Goal: Use online tool/utility: Utilize a website feature to perform a specific function

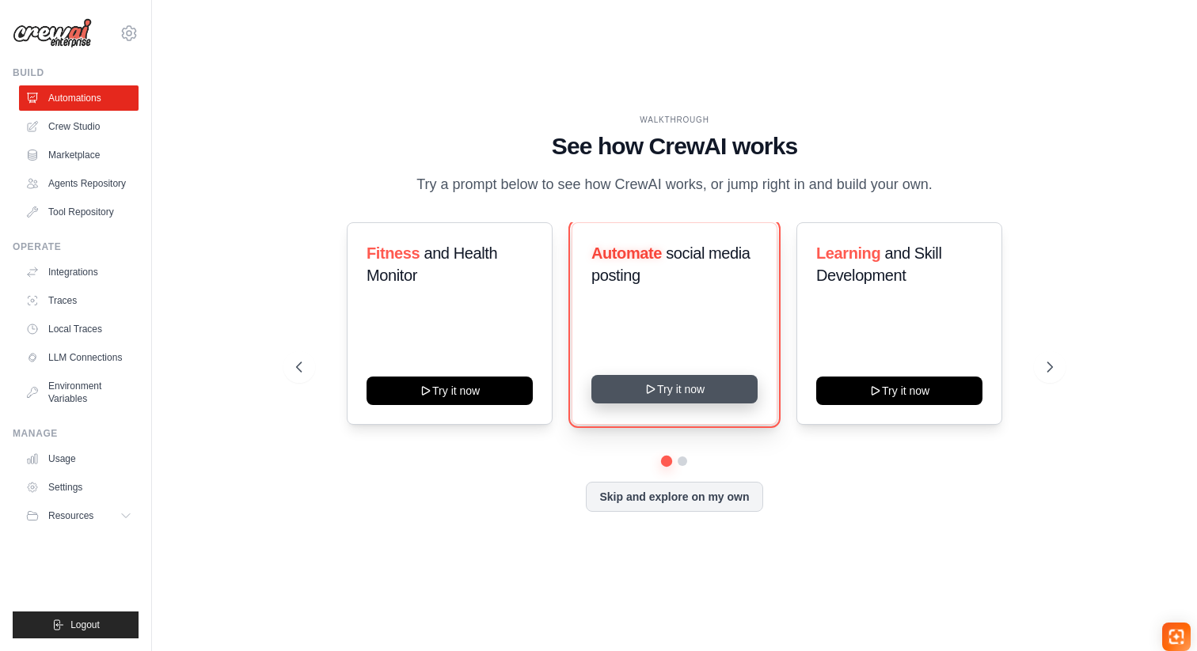
click at [704, 398] on button "Try it now" at bounding box center [674, 389] width 166 height 28
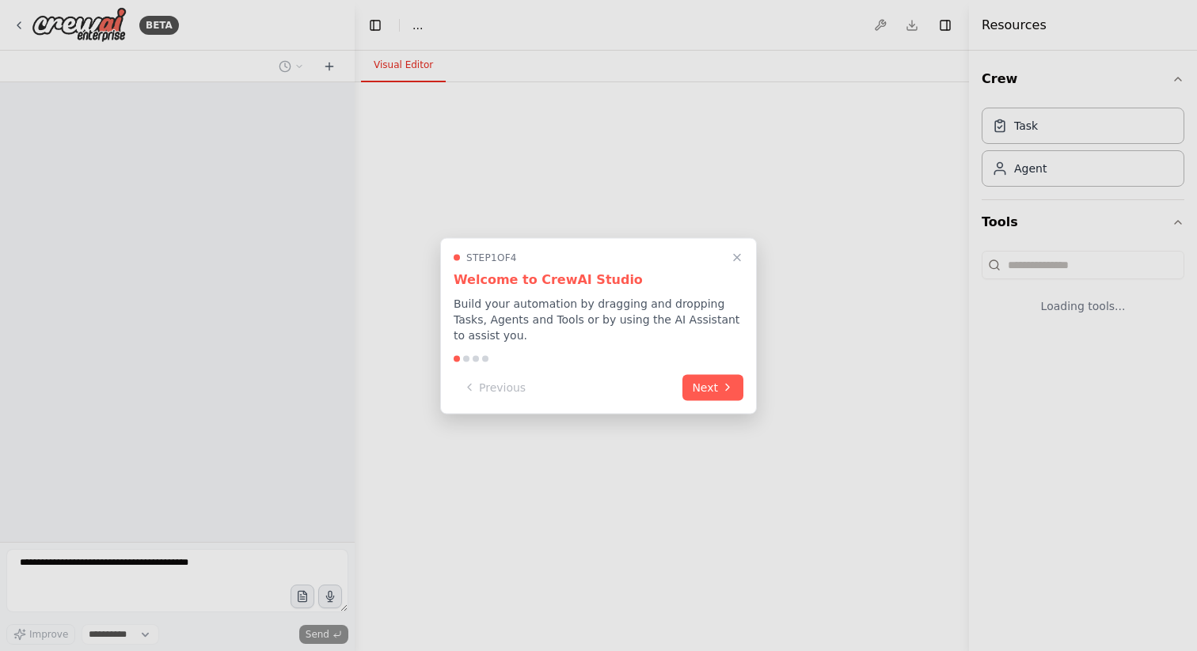
select select "****"
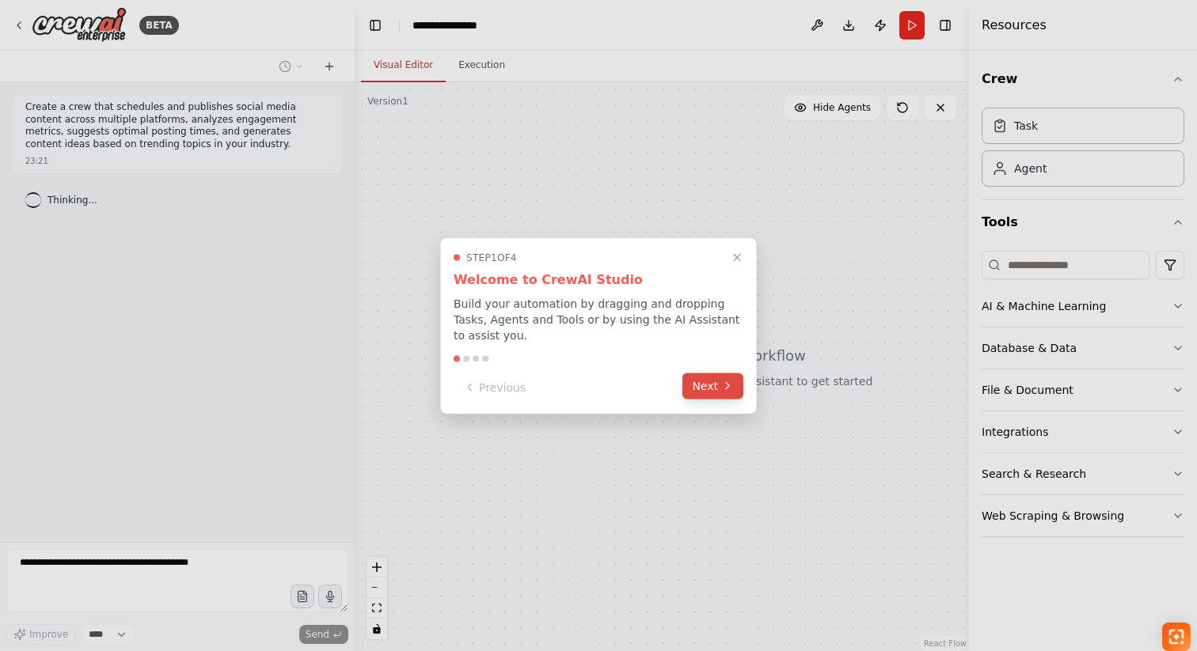
click at [705, 388] on button "Next" at bounding box center [712, 386] width 61 height 26
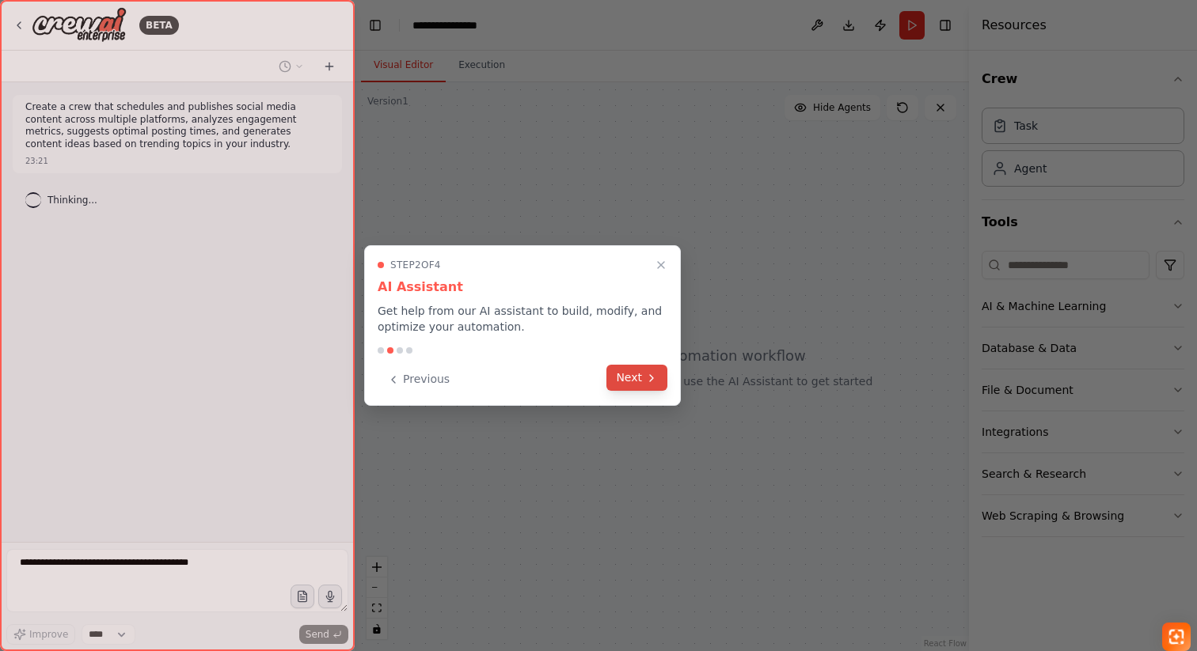
click at [666, 384] on button "Next" at bounding box center [636, 378] width 61 height 26
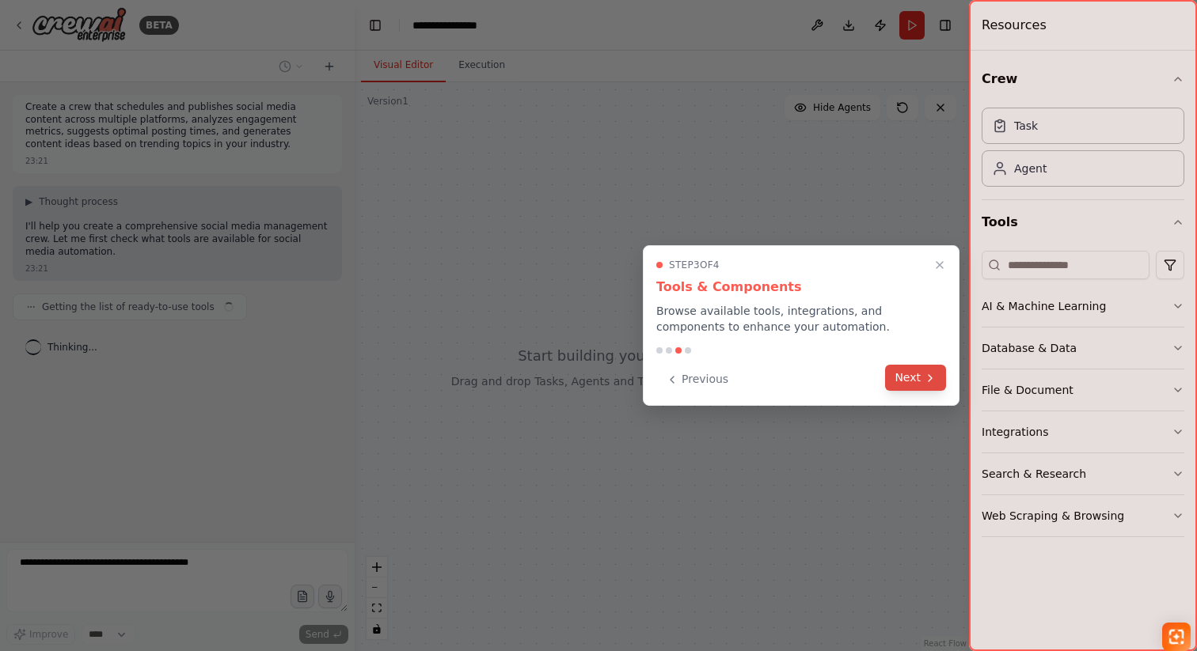
click at [923, 389] on button "Next" at bounding box center [915, 378] width 61 height 26
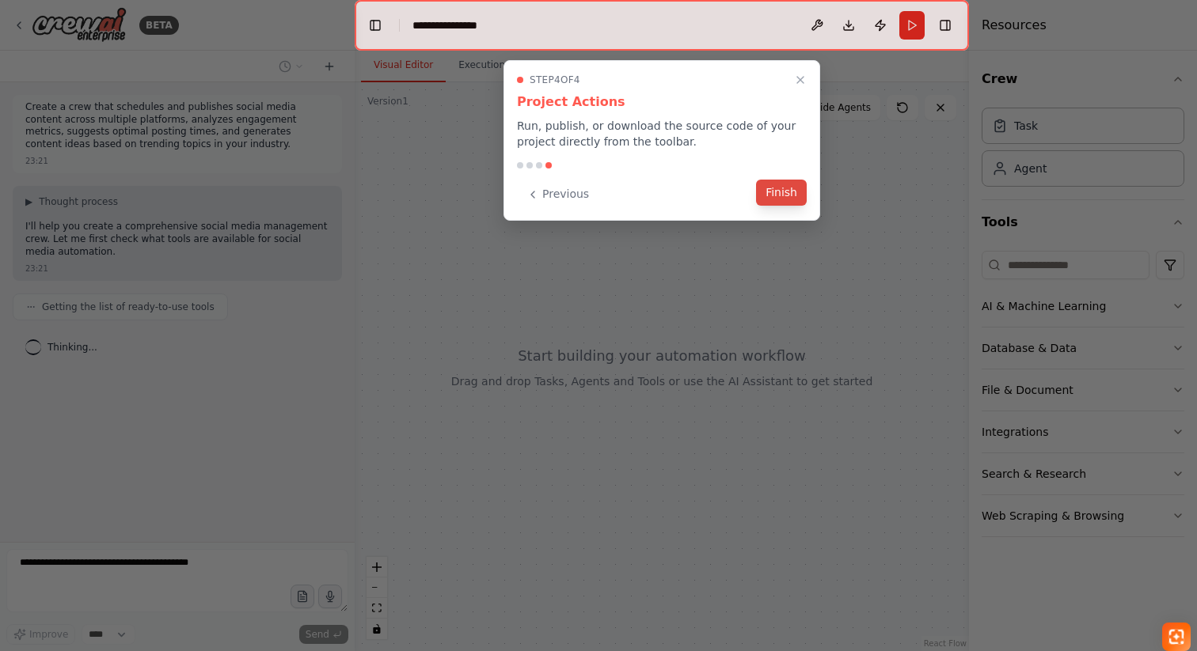
click at [792, 196] on button "Finish" at bounding box center [781, 193] width 51 height 26
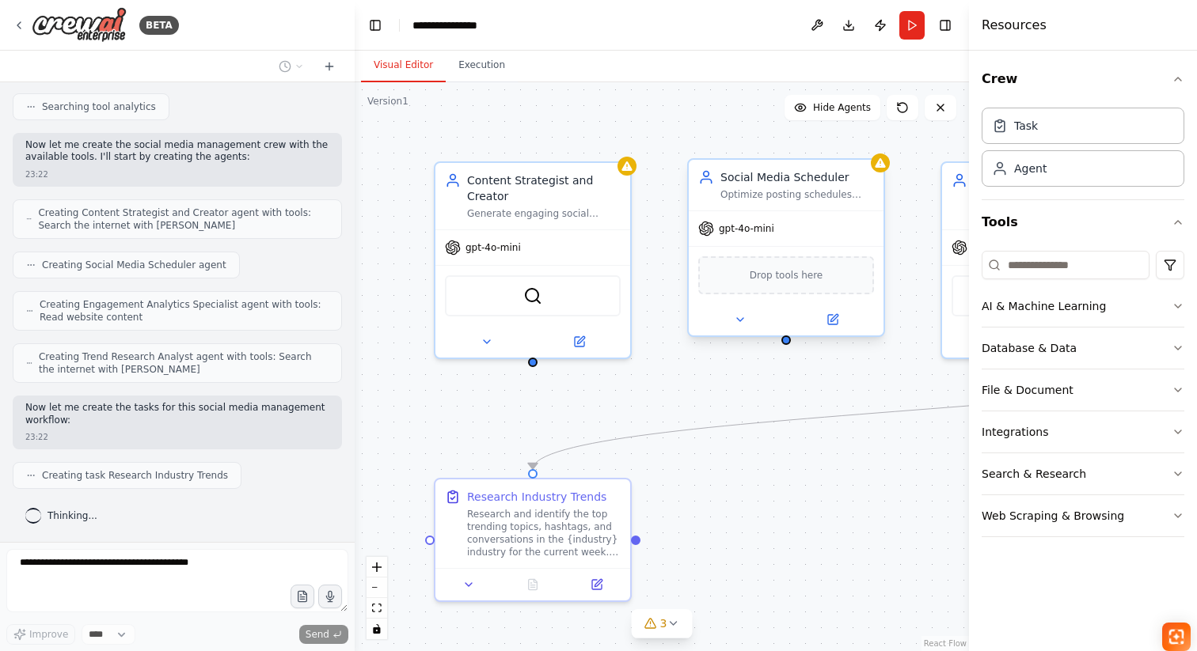
scroll to position [640, 0]
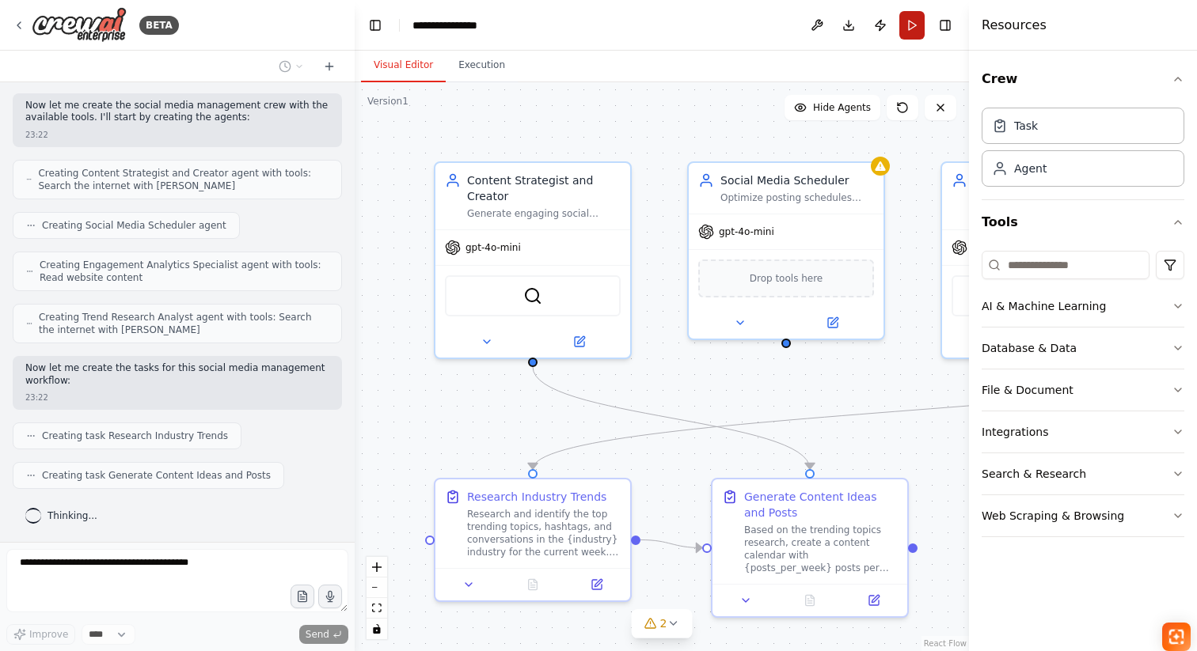
click at [905, 31] on button "Run" at bounding box center [911, 25] width 25 height 28
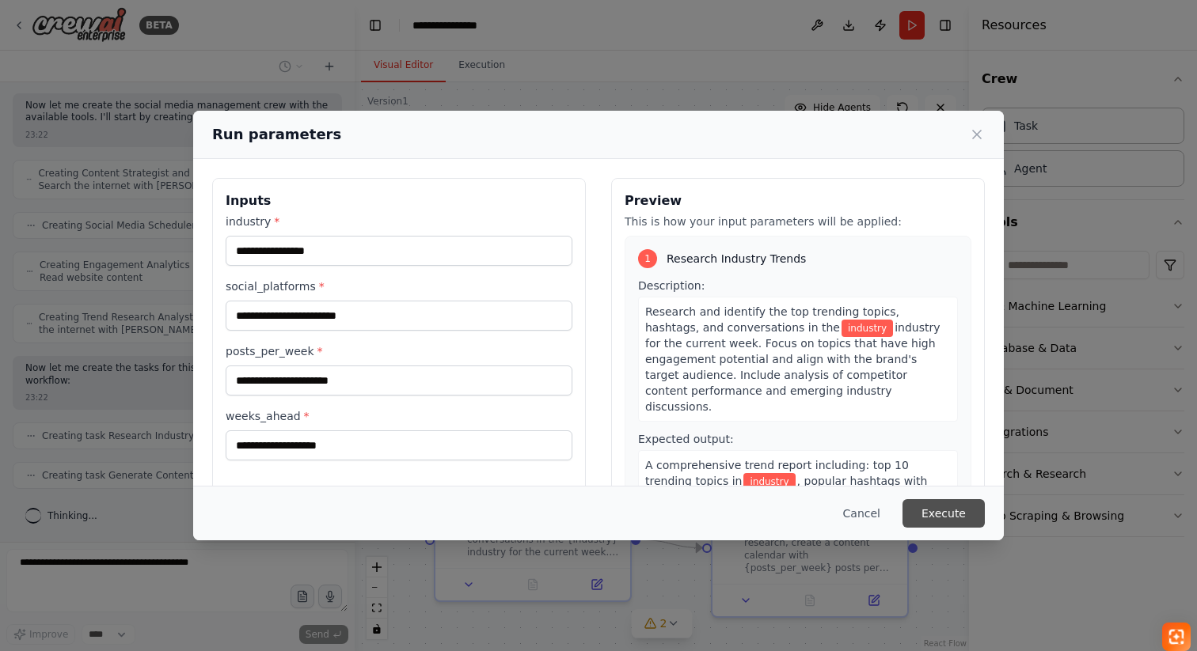
click at [928, 506] on button "Execute" at bounding box center [943, 513] width 82 height 28
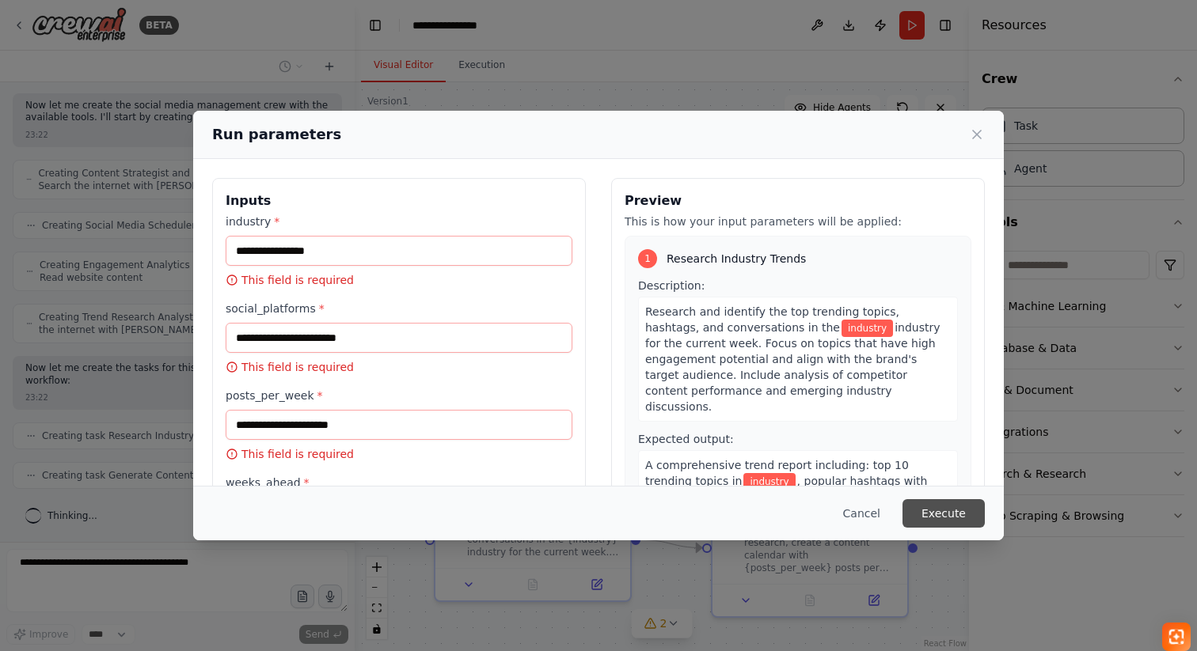
scroll to position [680, 0]
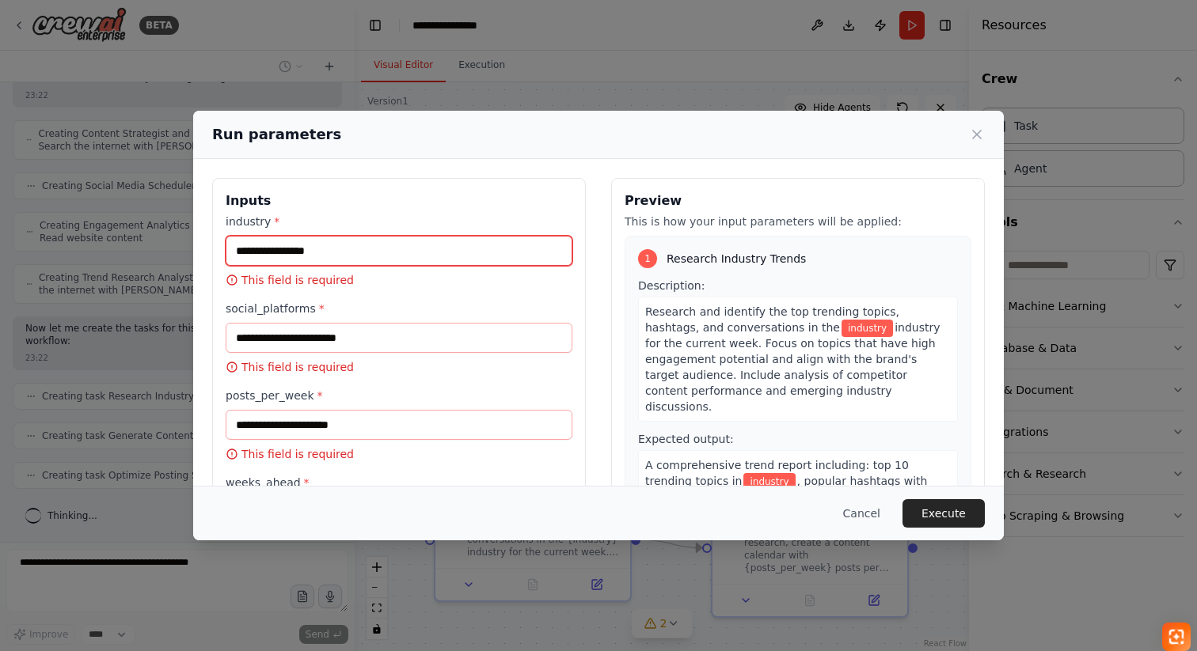
click at [427, 255] on input "industry *" at bounding box center [399, 251] width 347 height 30
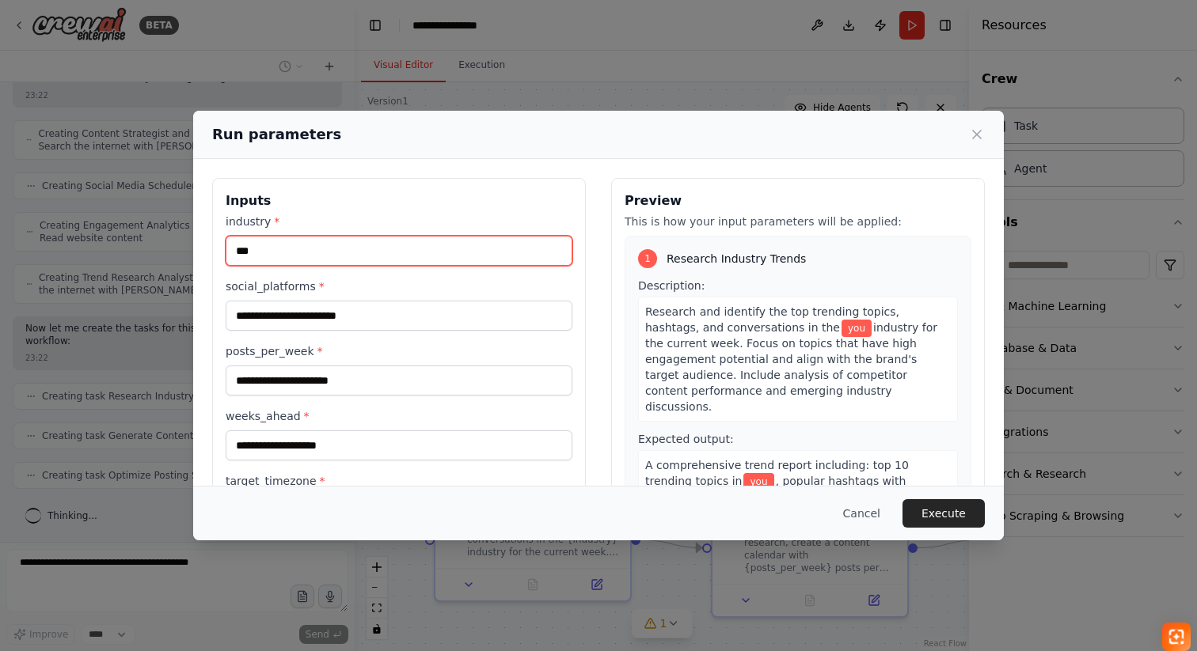
type input "***"
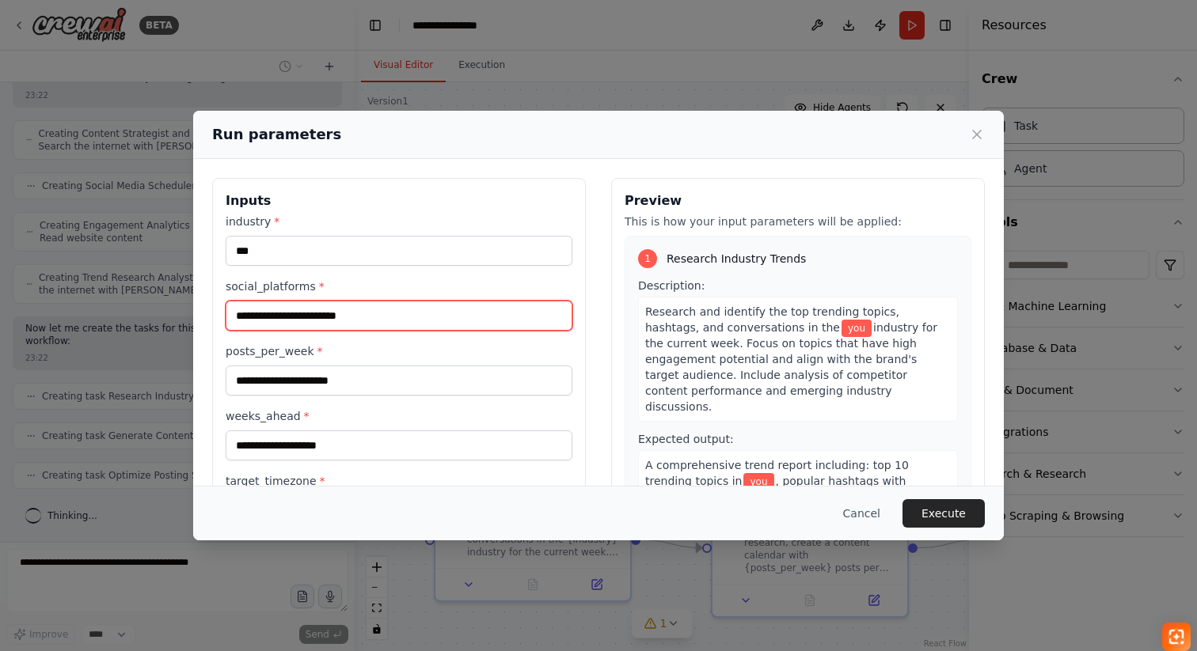
click at [389, 310] on input "social_platforms *" at bounding box center [399, 316] width 347 height 30
type input "*****"
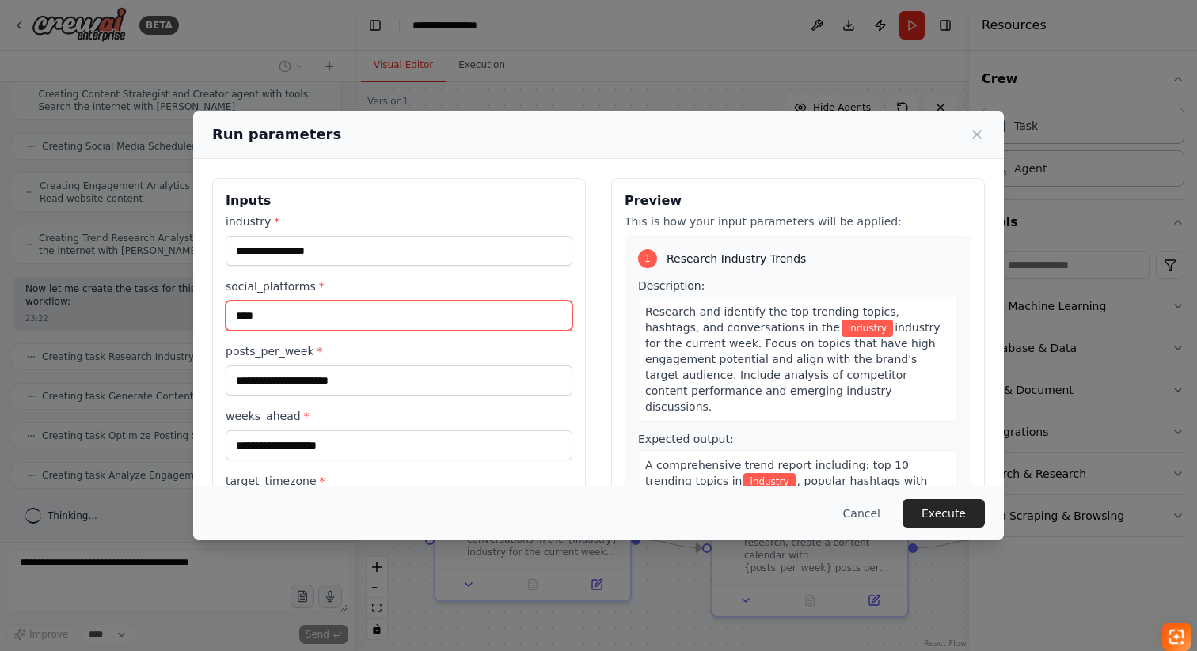
type input "****"
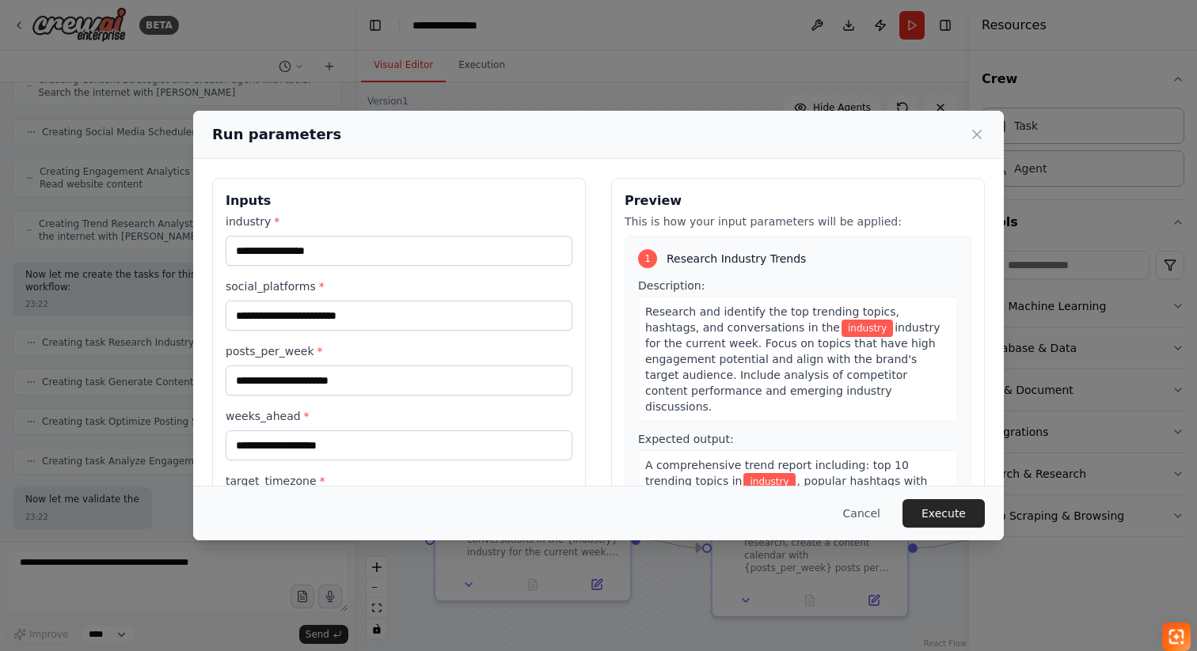
scroll to position [826, 0]
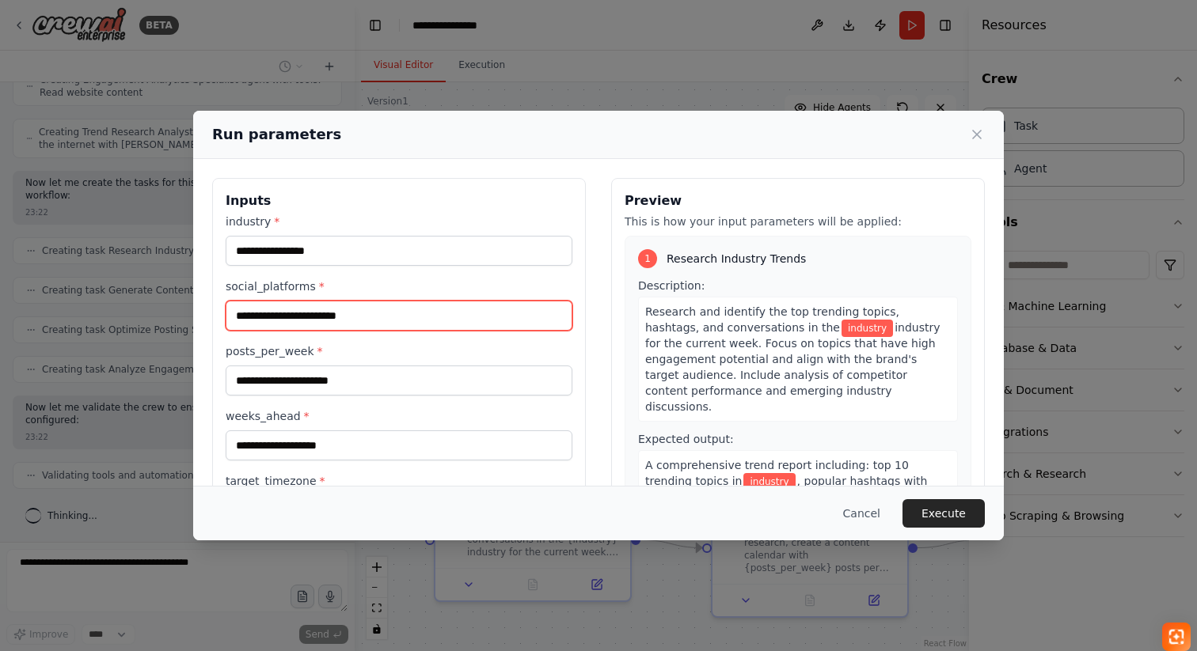
click at [332, 314] on input "social_platforms *" at bounding box center [399, 316] width 347 height 30
type input "**"
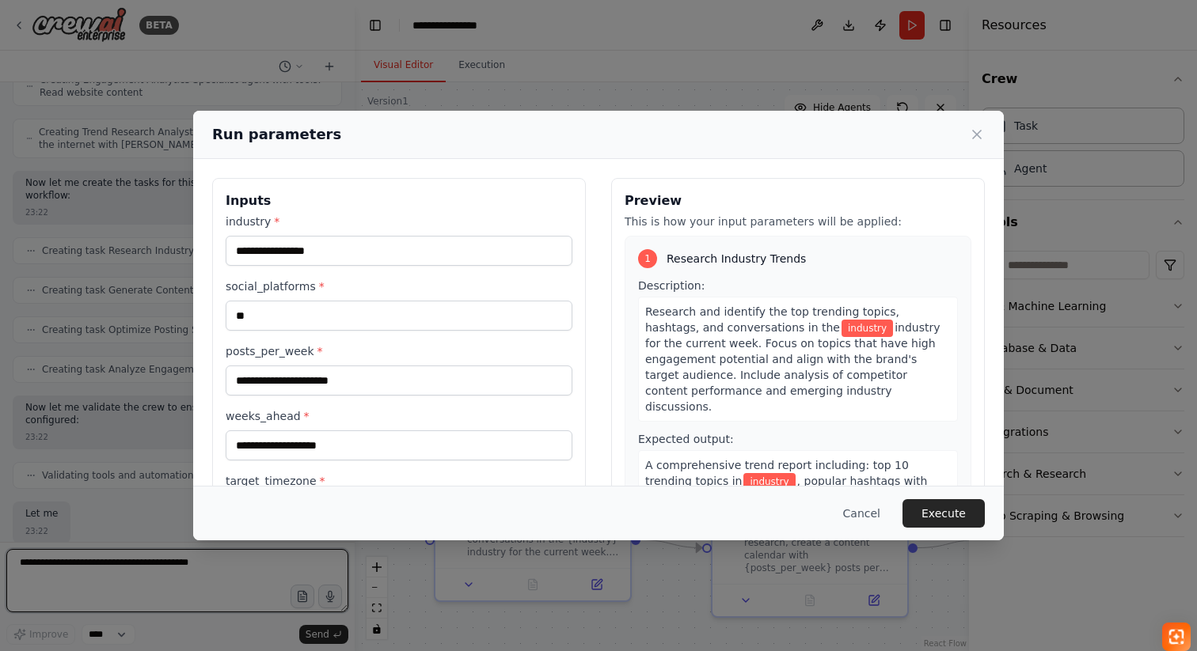
scroll to position [932, 0]
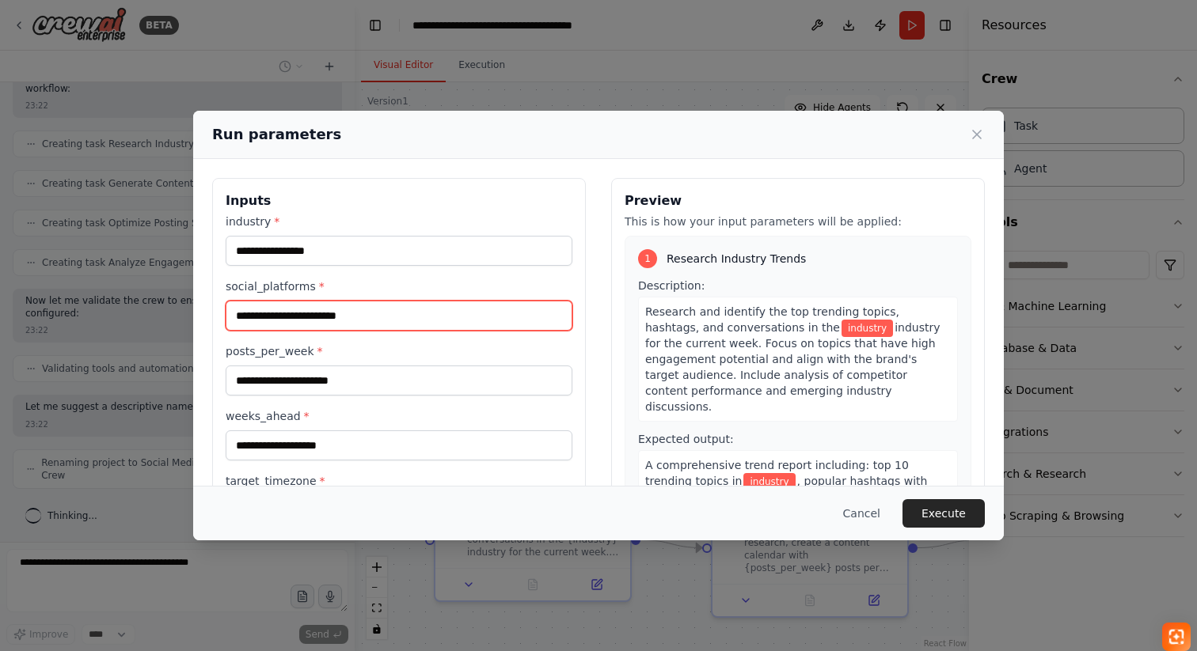
click at [290, 316] on input "social_platforms *" at bounding box center [399, 316] width 347 height 30
type input "*"
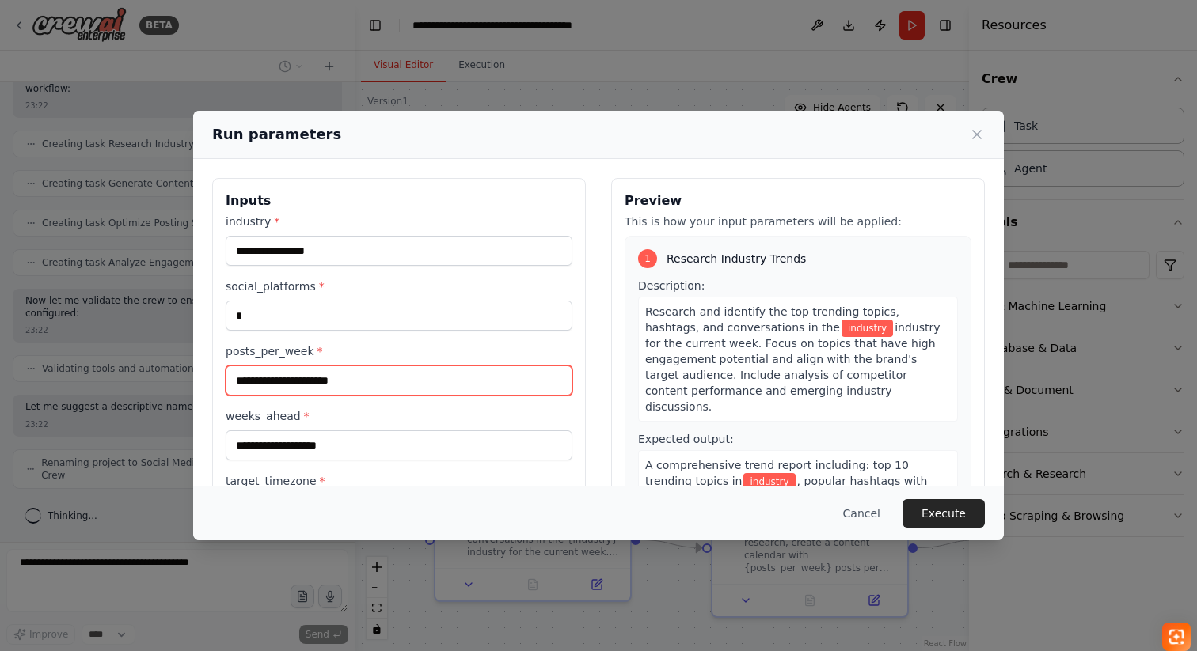
click at [374, 382] on input "posts_per_week *" at bounding box center [399, 381] width 347 height 30
type input "*"
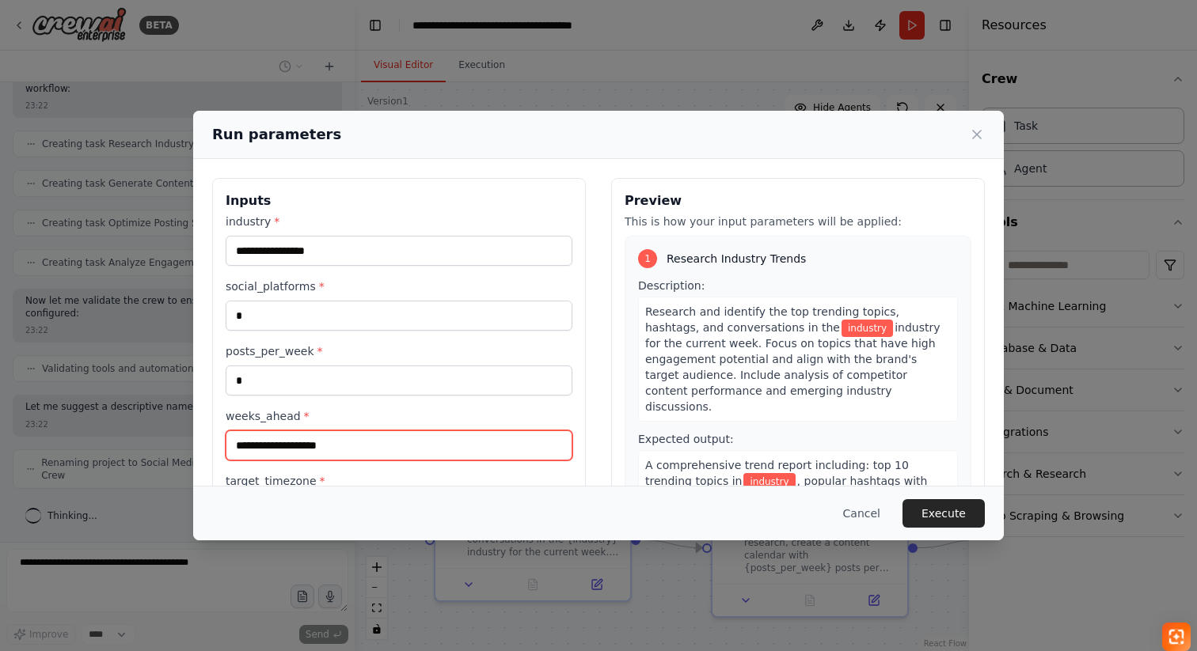
click at [347, 444] on input "weeks_ahead *" at bounding box center [399, 446] width 347 height 30
type input "*"
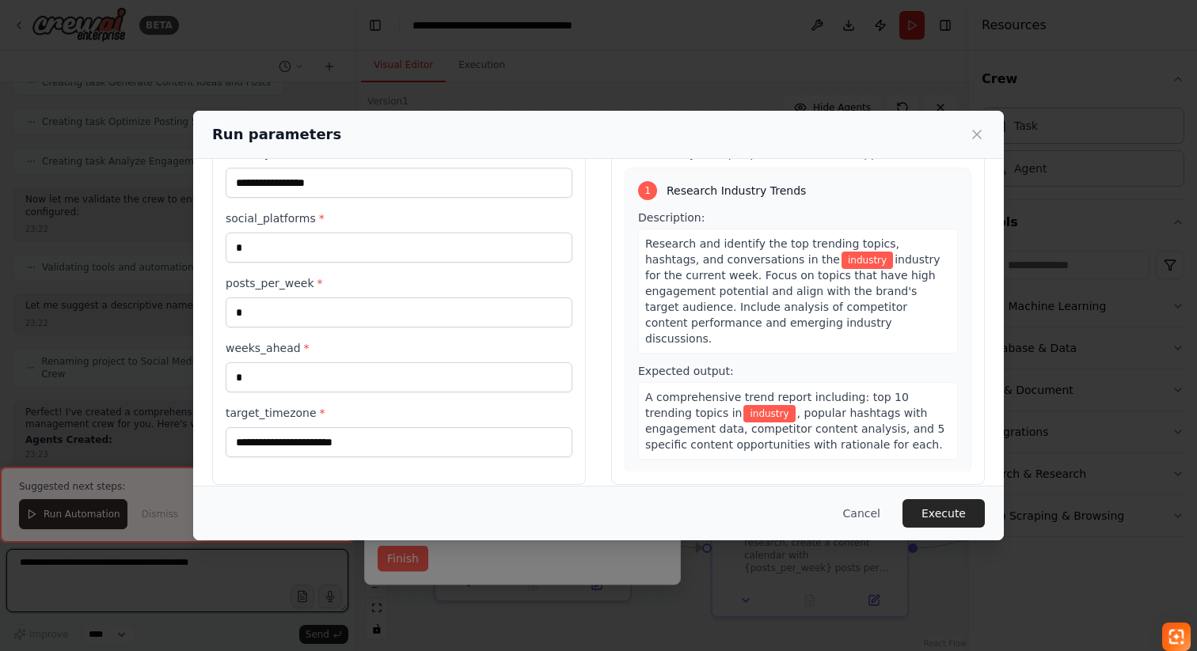
scroll to position [86, 0]
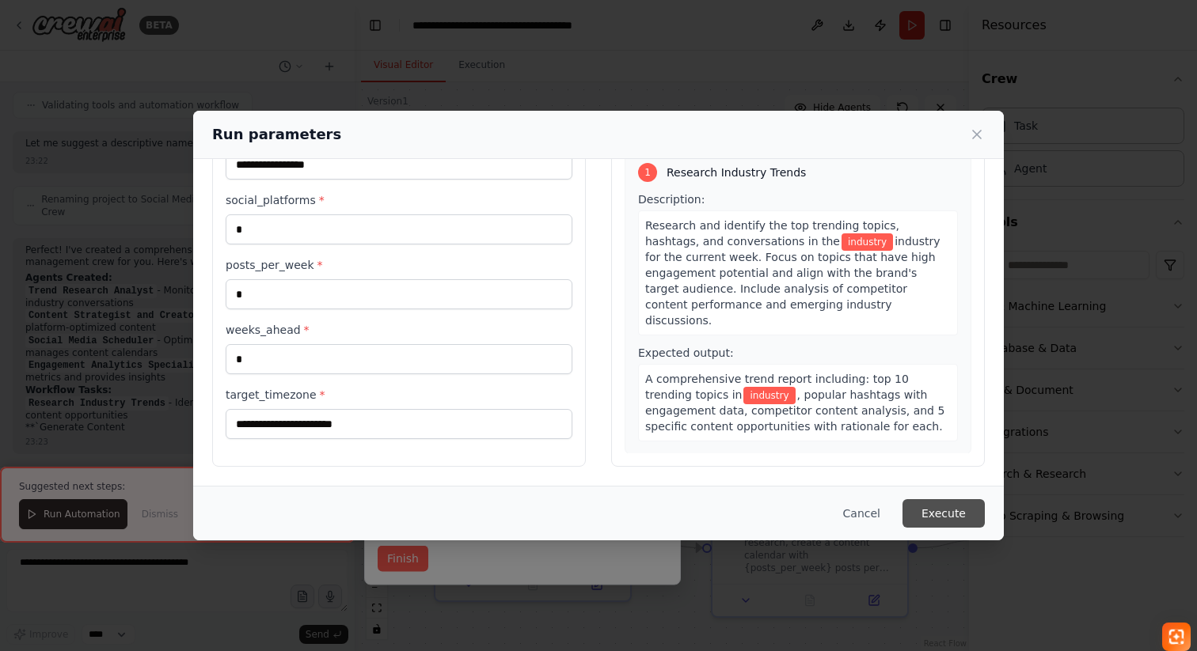
click at [970, 510] on button "Execute" at bounding box center [943, 513] width 82 height 28
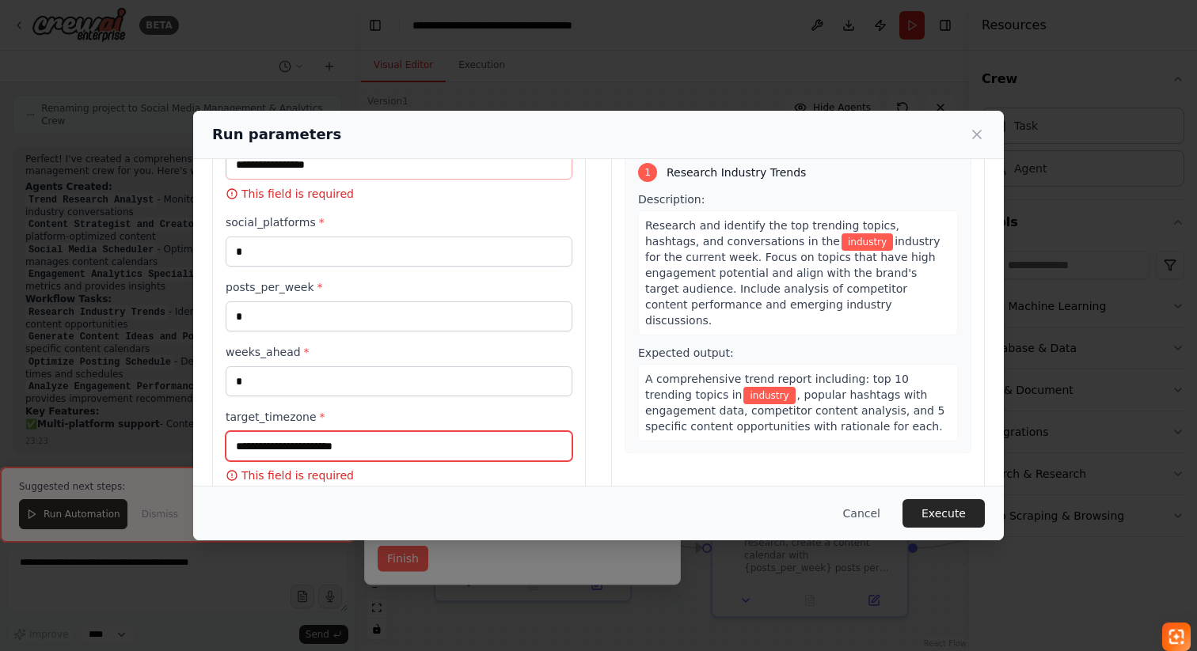
click at [412, 439] on input "target_timezone *" at bounding box center [399, 446] width 347 height 30
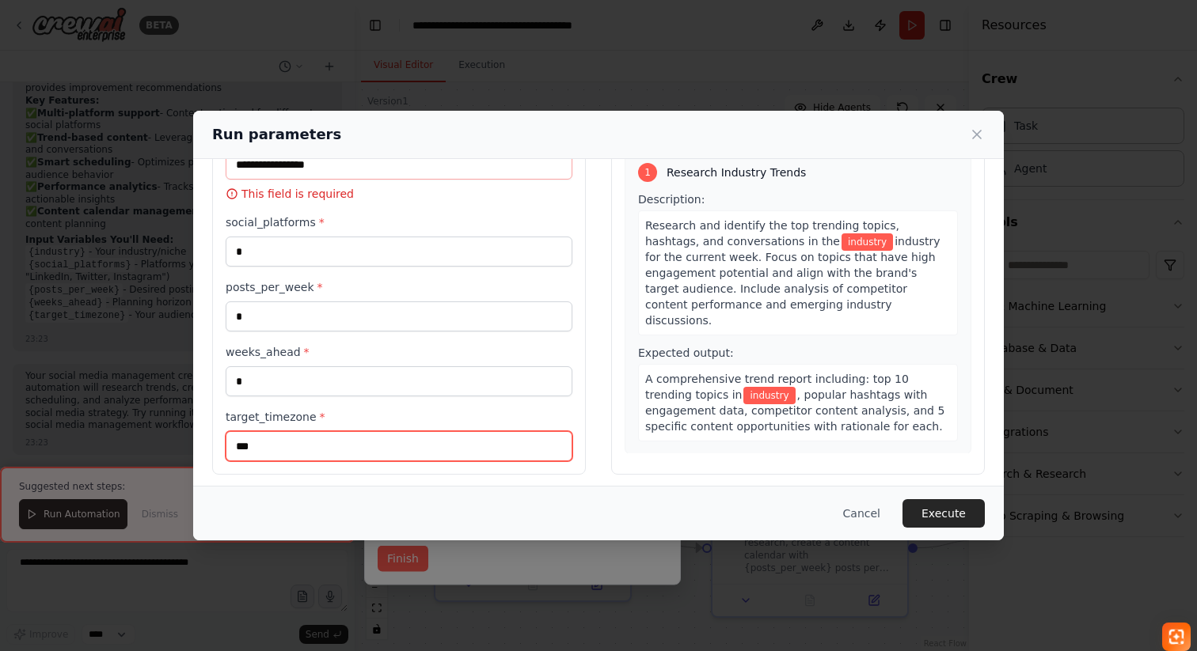
type input "***"
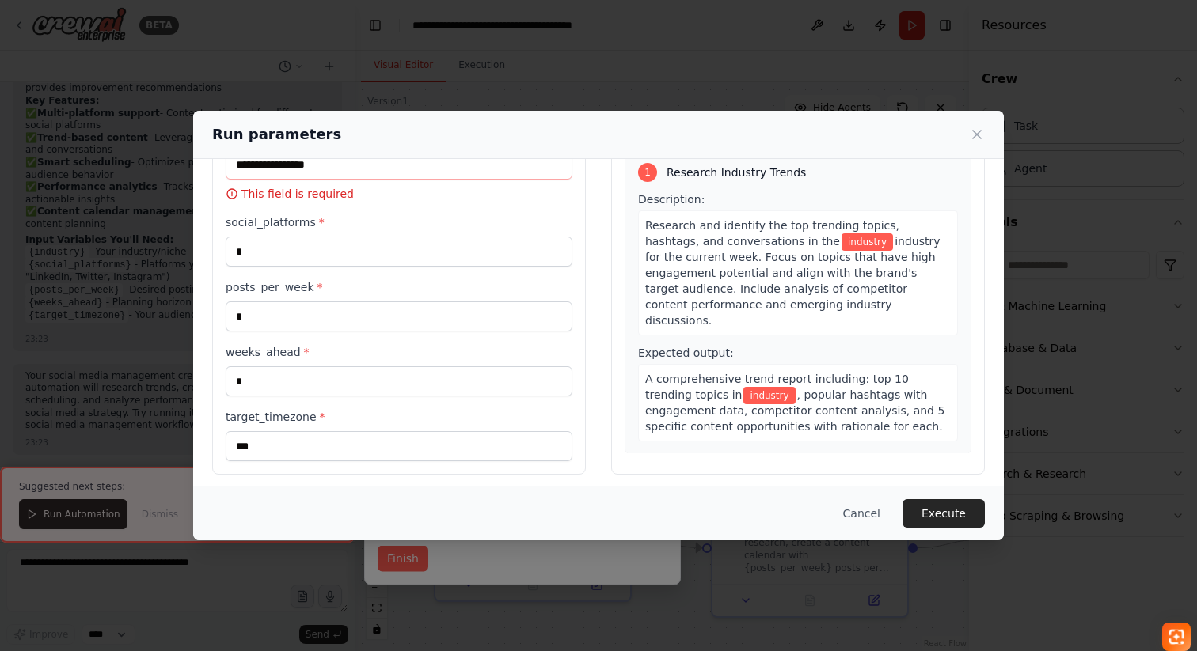
click at [950, 496] on div "Cancel Execute" at bounding box center [598, 513] width 811 height 55
click at [950, 503] on button "Execute" at bounding box center [943, 513] width 82 height 28
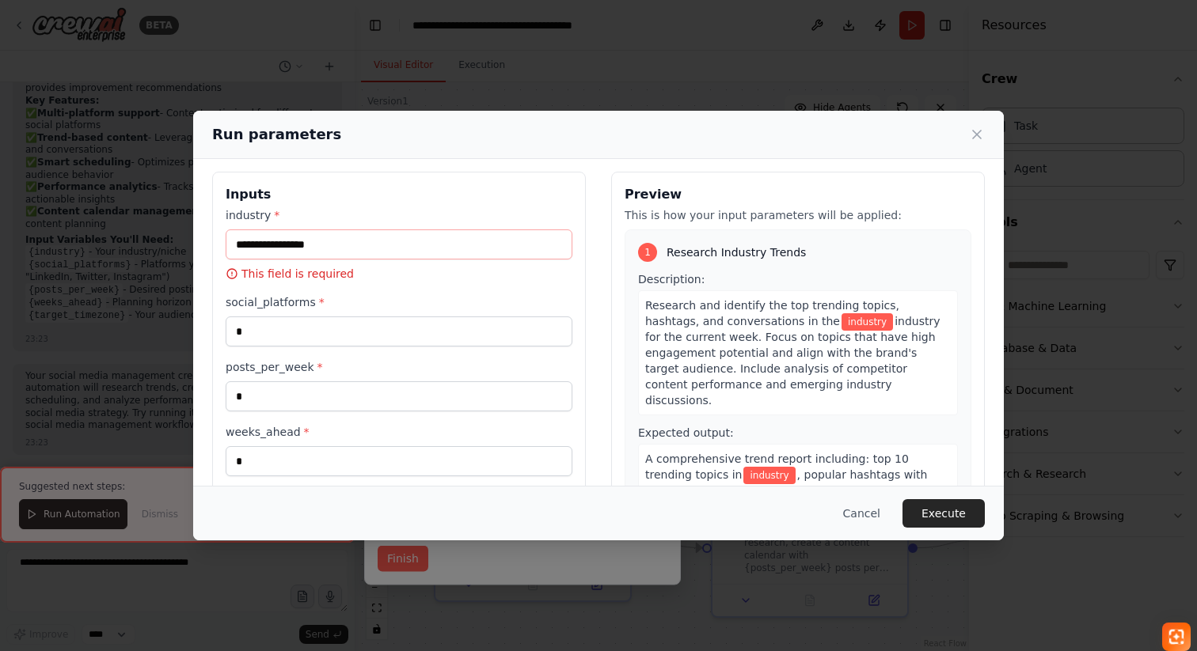
scroll to position [0, 0]
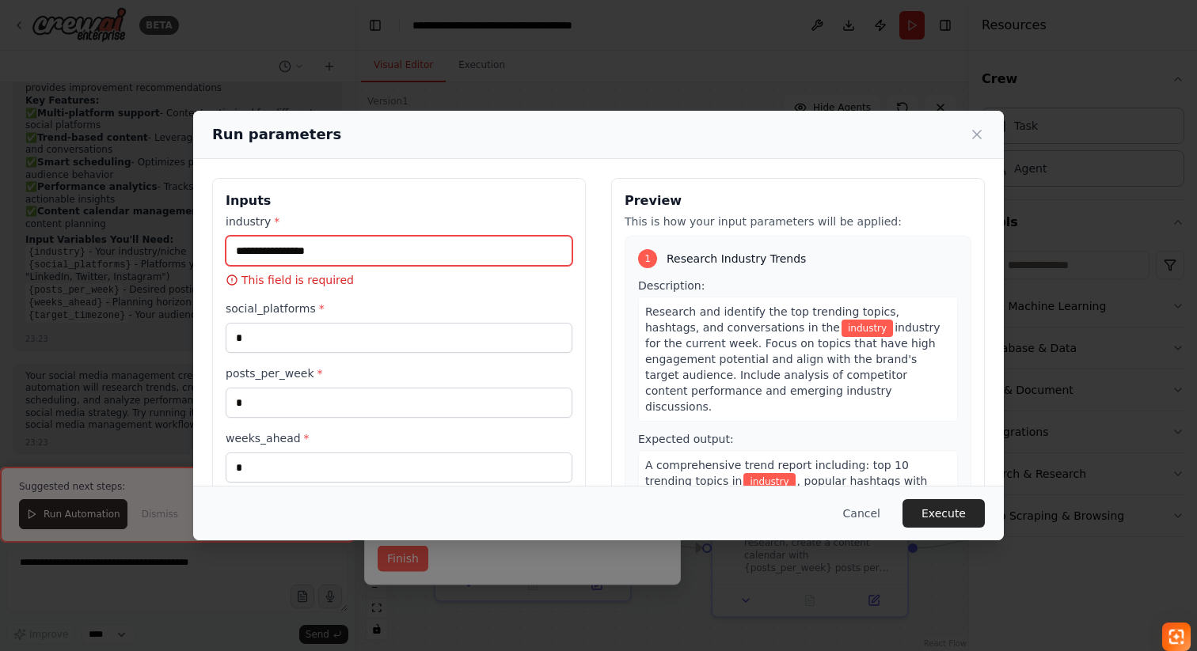
click at [300, 249] on input "industry *" at bounding box center [399, 251] width 347 height 30
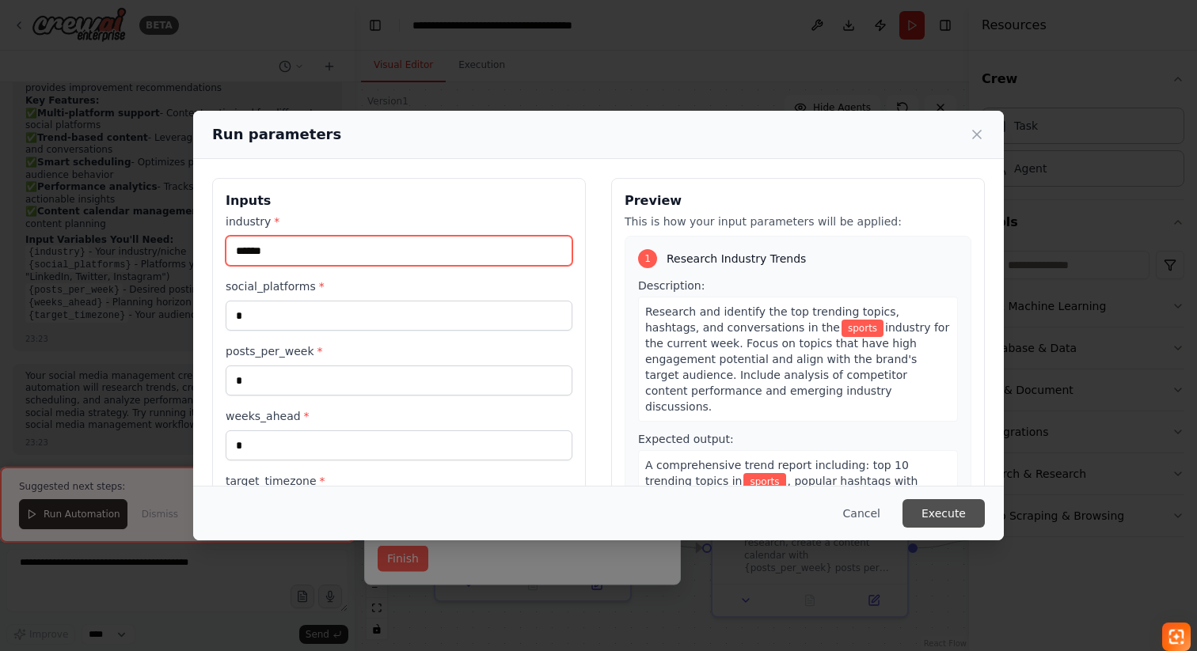
type input "******"
click at [976, 514] on button "Execute" at bounding box center [943, 513] width 82 height 28
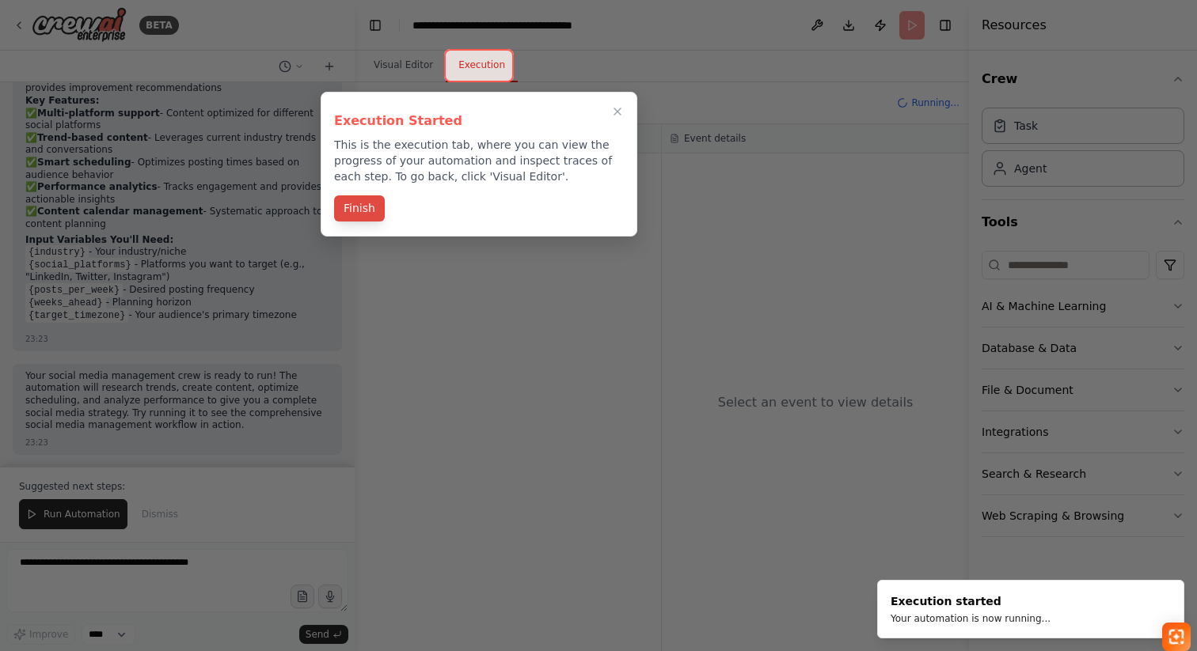
click at [357, 213] on button "Finish" at bounding box center [359, 209] width 51 height 26
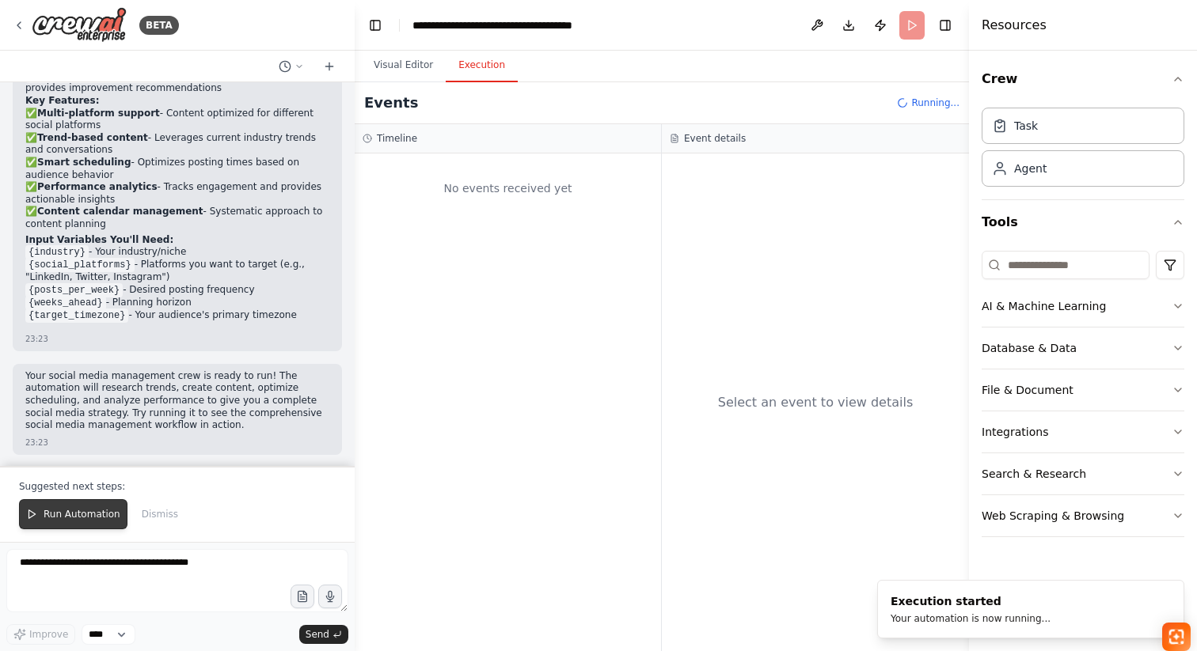
click at [85, 519] on span "Run Automation" at bounding box center [82, 514] width 77 height 13
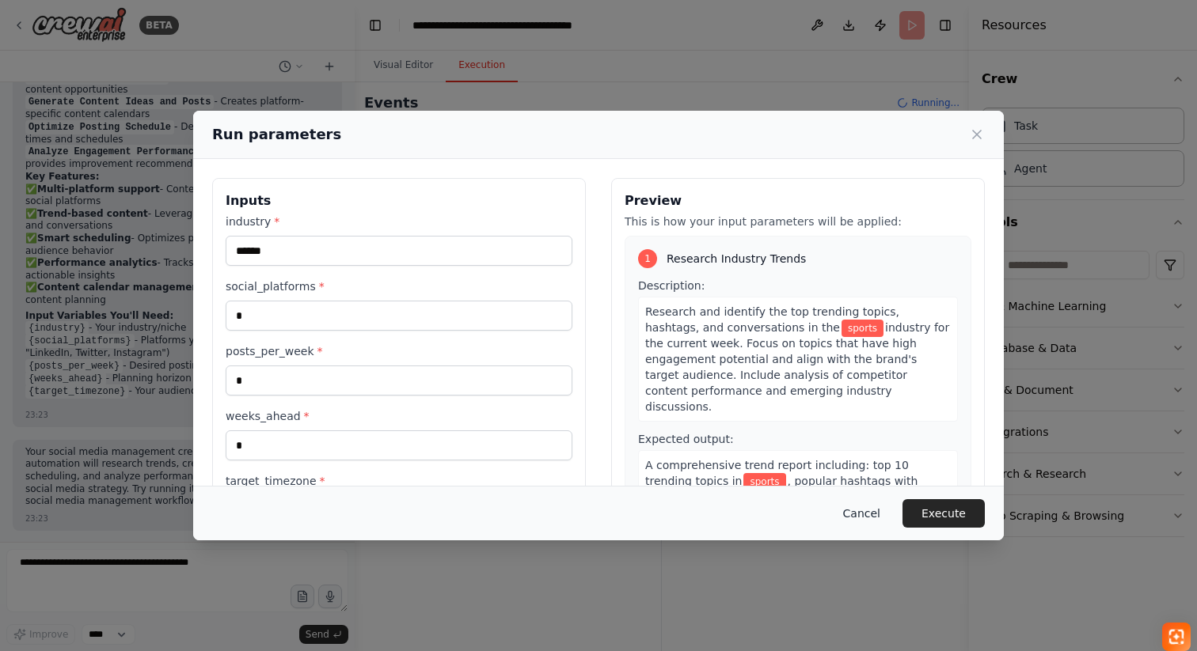
click at [846, 519] on button "Cancel" at bounding box center [861, 513] width 63 height 28
